Goal: Task Accomplishment & Management: Manage account settings

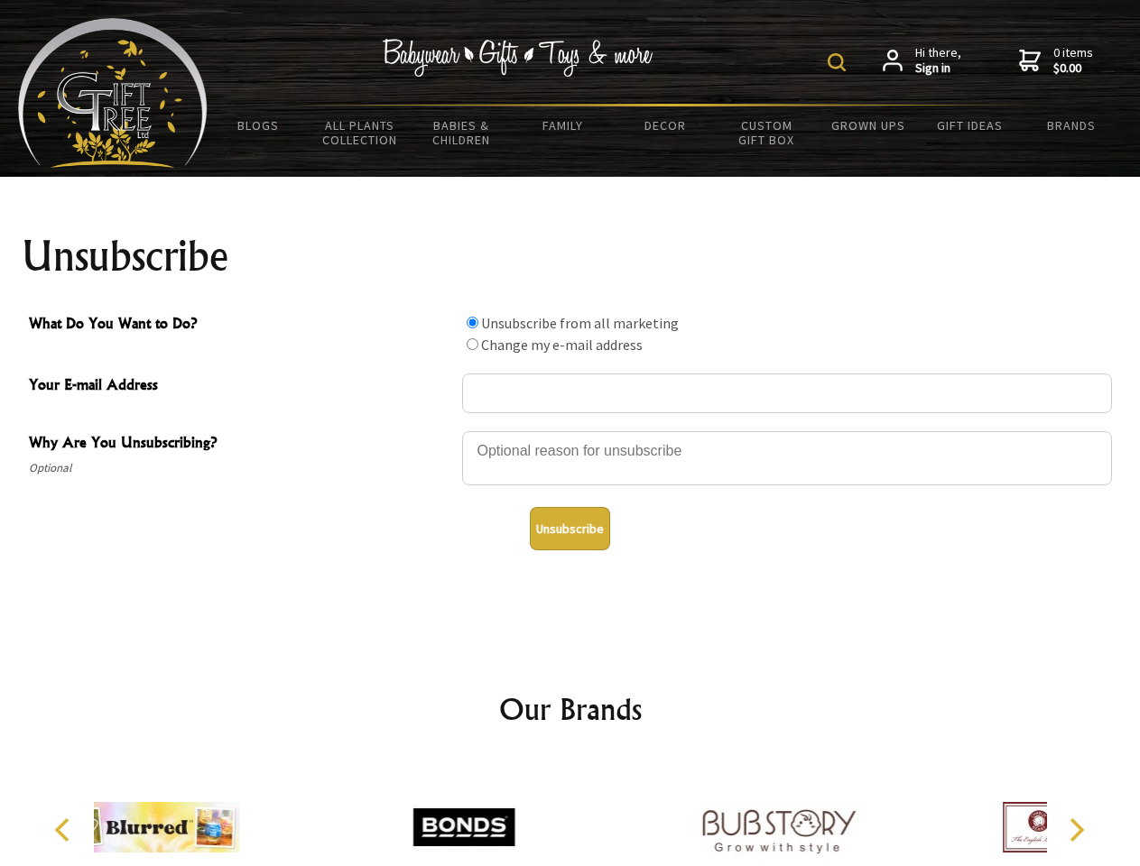
click at [839, 62] on img at bounding box center [837, 62] width 18 height 18
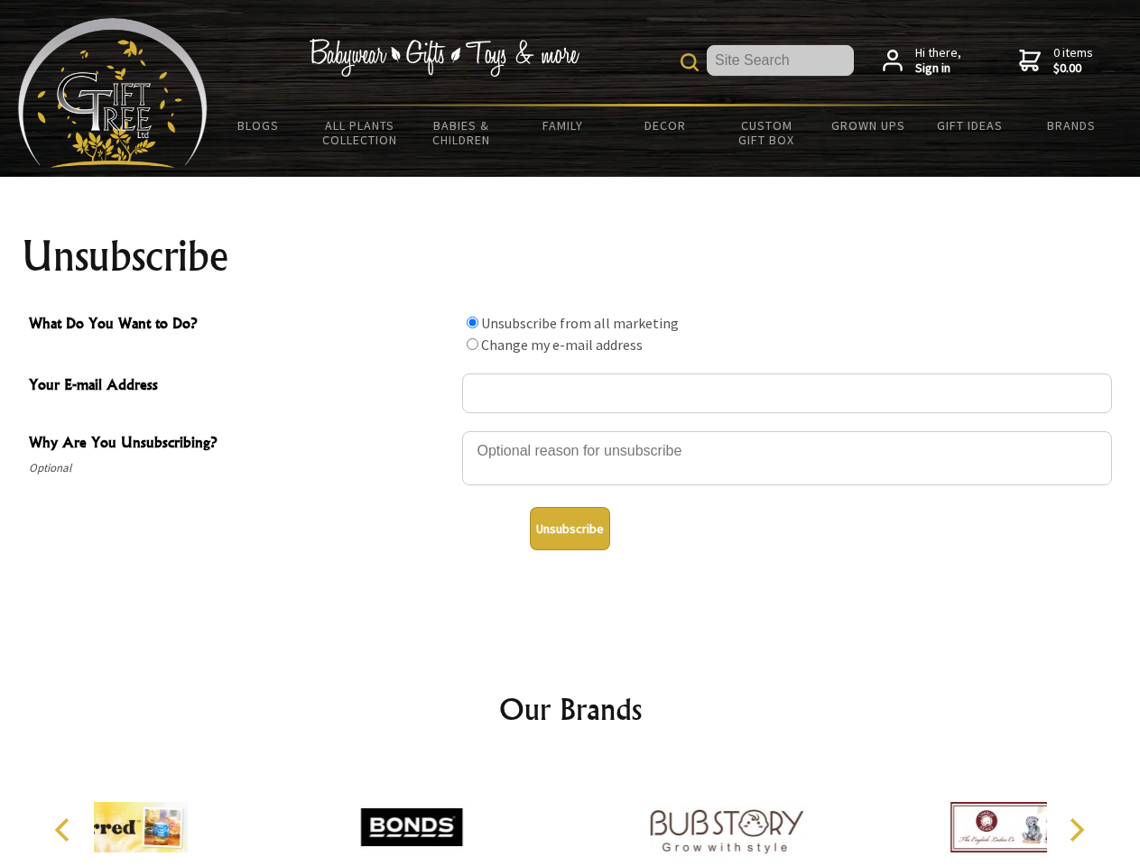
click at [570, 430] on div at bounding box center [787, 461] width 650 height 63
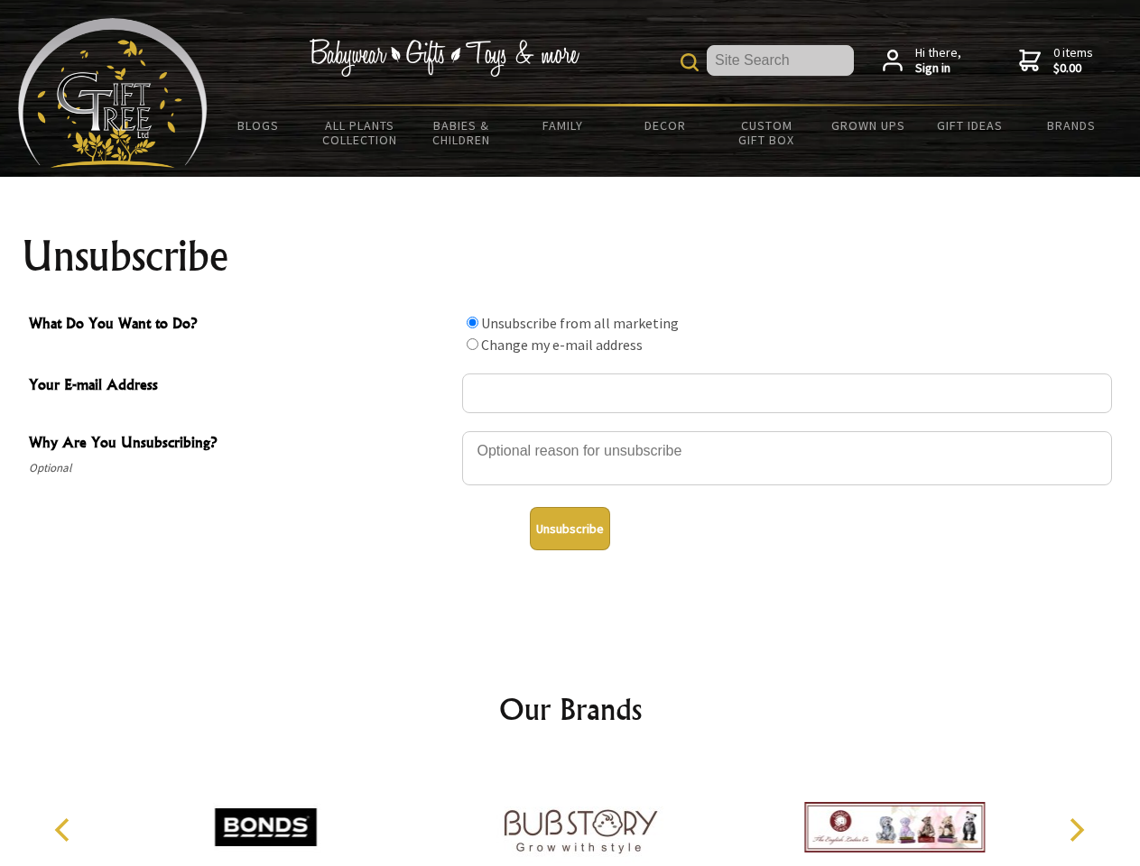
click at [472, 322] on input "What Do You Want to Do?" at bounding box center [473, 323] width 12 height 12
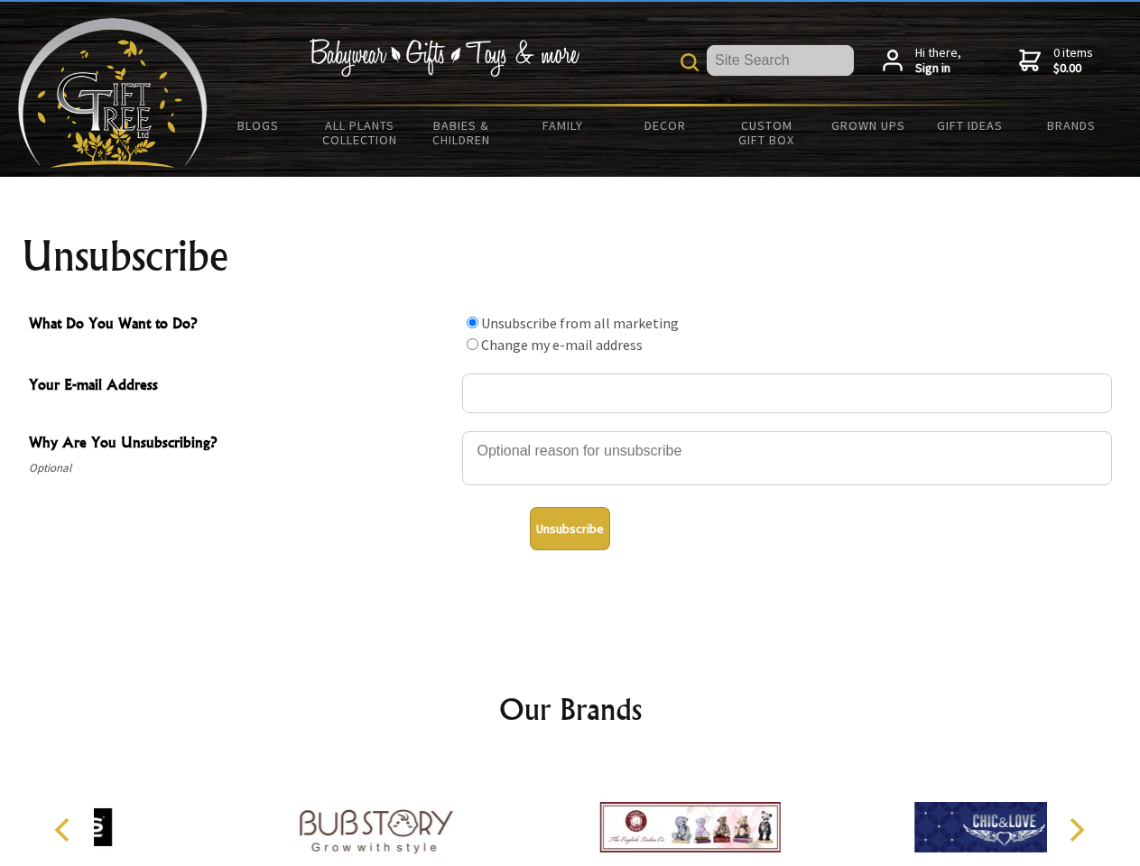
click at [472, 344] on input "What Do You Want to Do?" at bounding box center [473, 344] width 12 height 12
radio input "true"
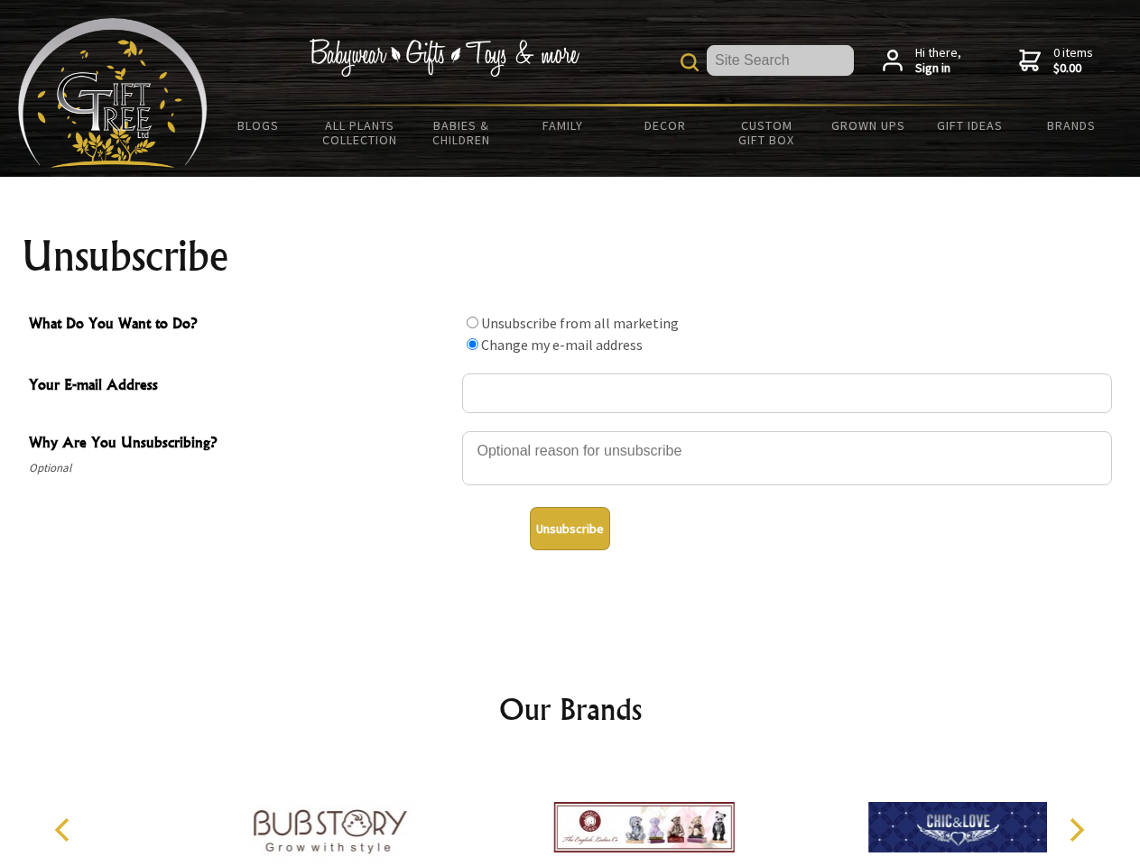
click at [569, 529] on button "Unsubscribe" at bounding box center [570, 528] width 80 height 43
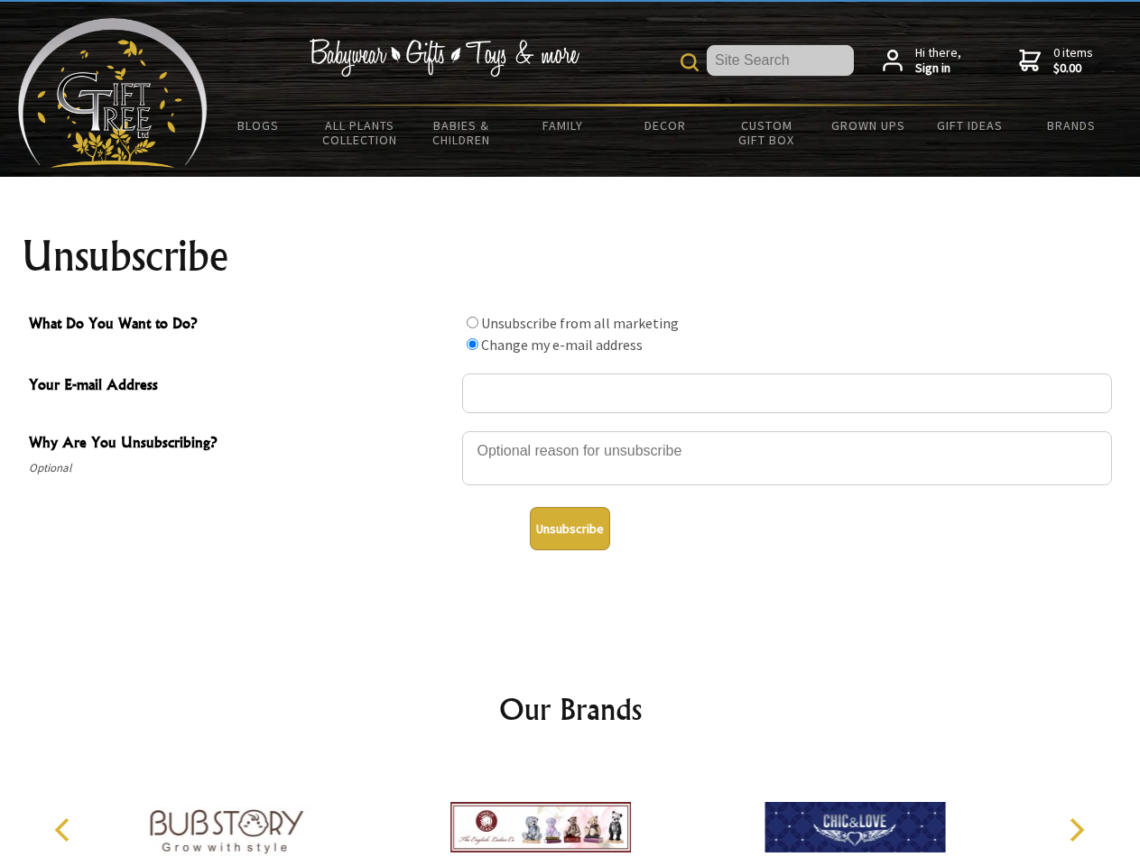
click at [570, 813] on img at bounding box center [540, 827] width 181 height 135
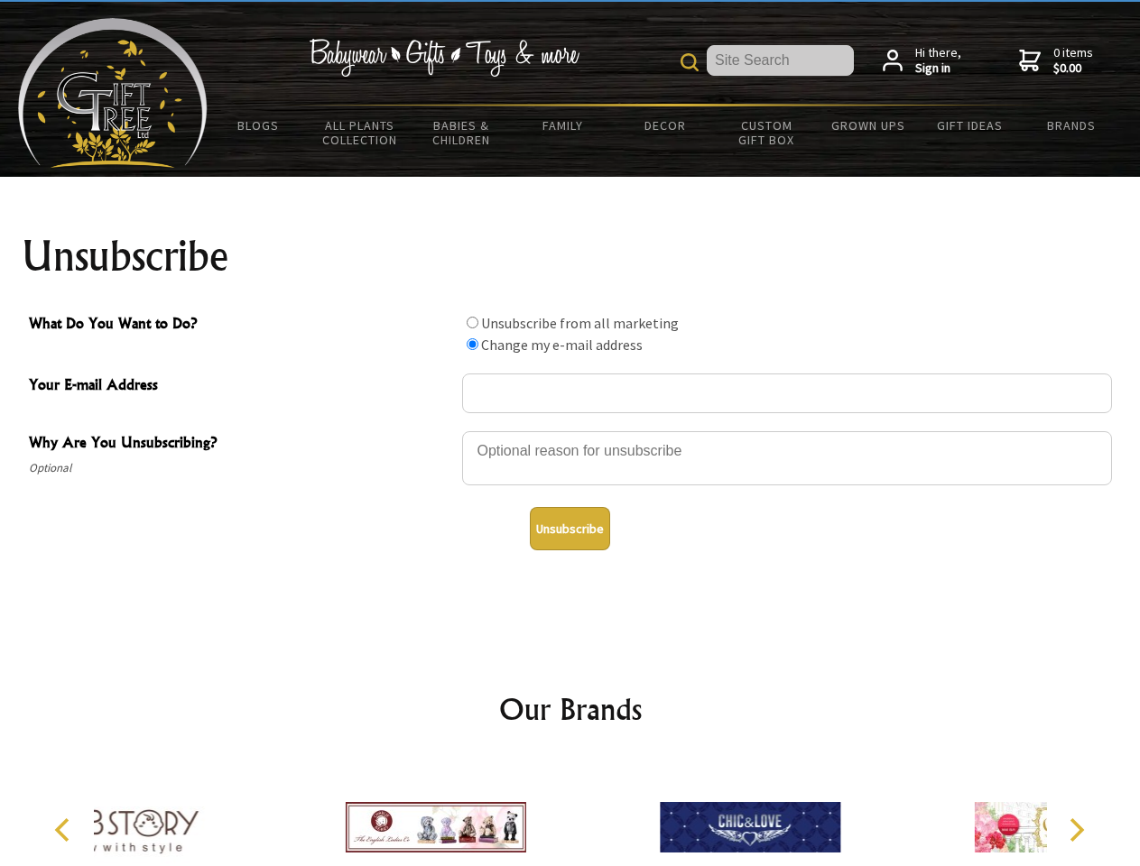
click at [65, 830] on icon "Previous" at bounding box center [63, 830] width 23 height 23
click at [1076, 830] on icon "Next" at bounding box center [1074, 830] width 23 height 23
